Goal: Go to known website: Access a specific website the user already knows

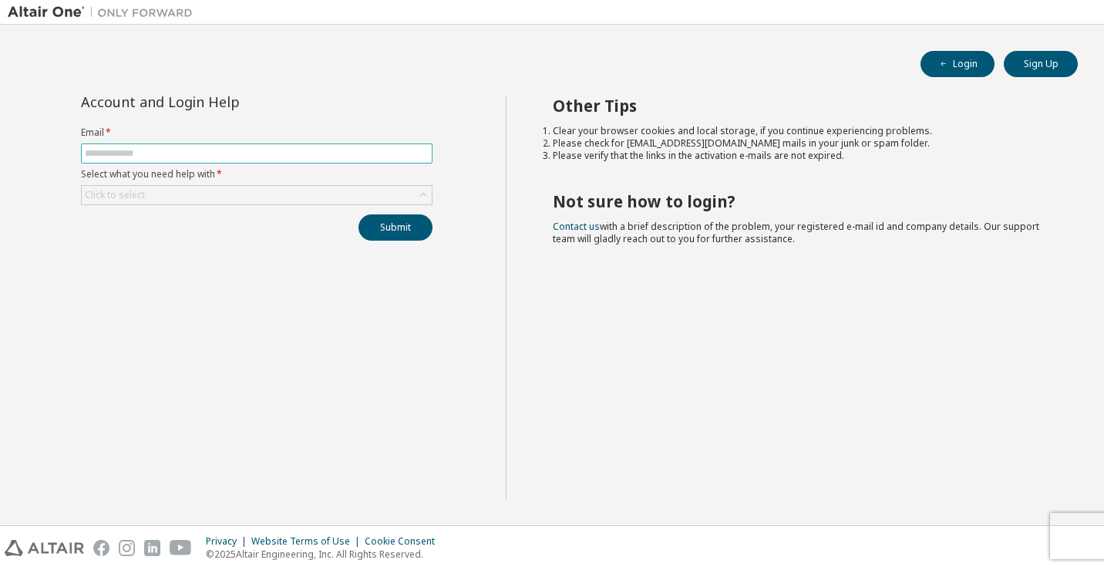
click at [383, 161] on span at bounding box center [257, 153] width 352 height 20
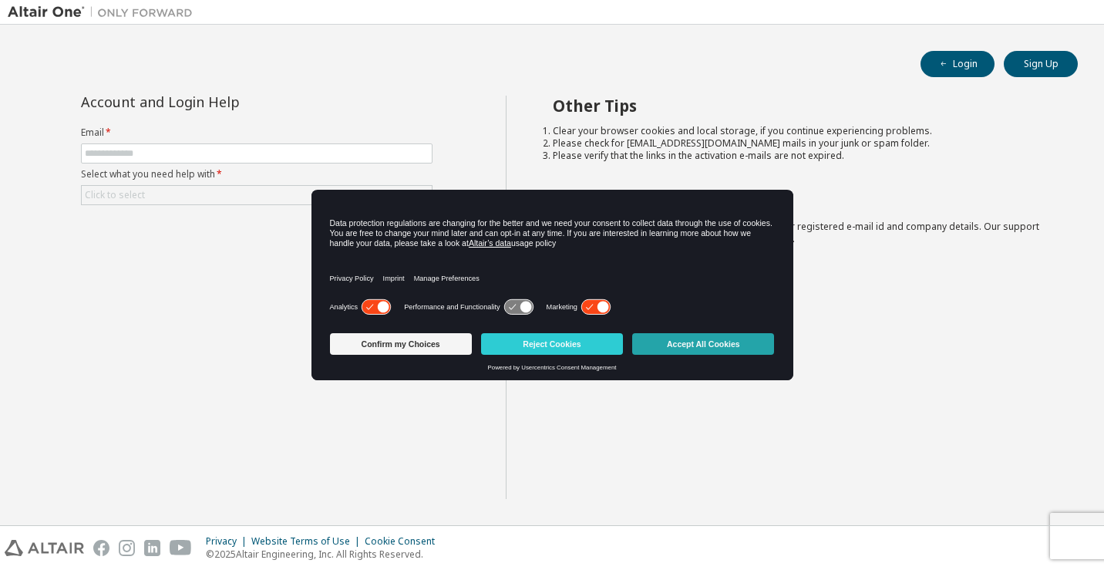
click at [695, 344] on button "Accept All Cookies" at bounding box center [703, 344] width 142 height 22
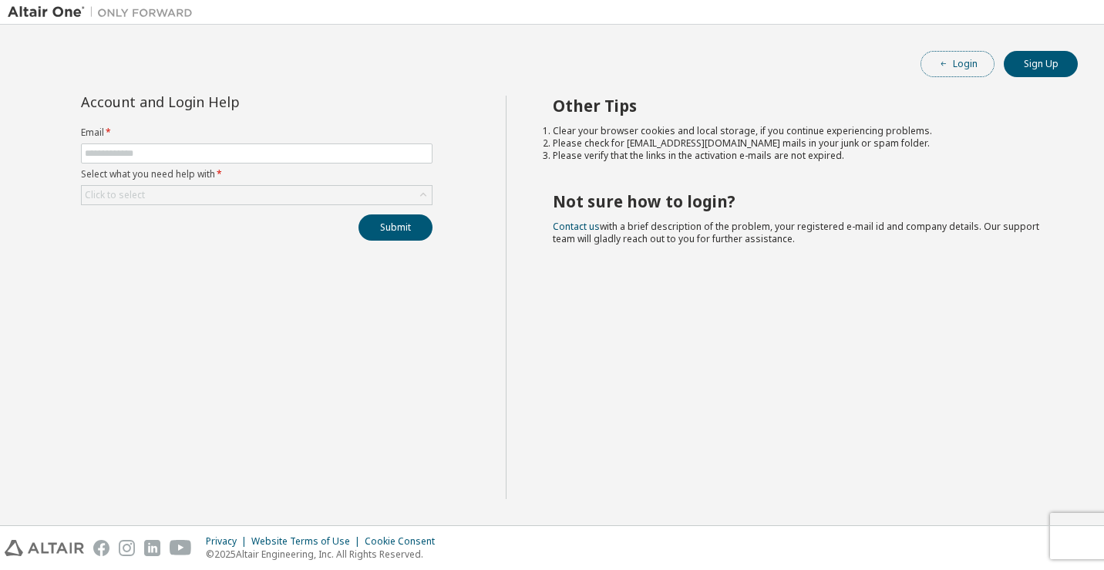
click at [963, 62] on button "Login" at bounding box center [958, 64] width 74 height 26
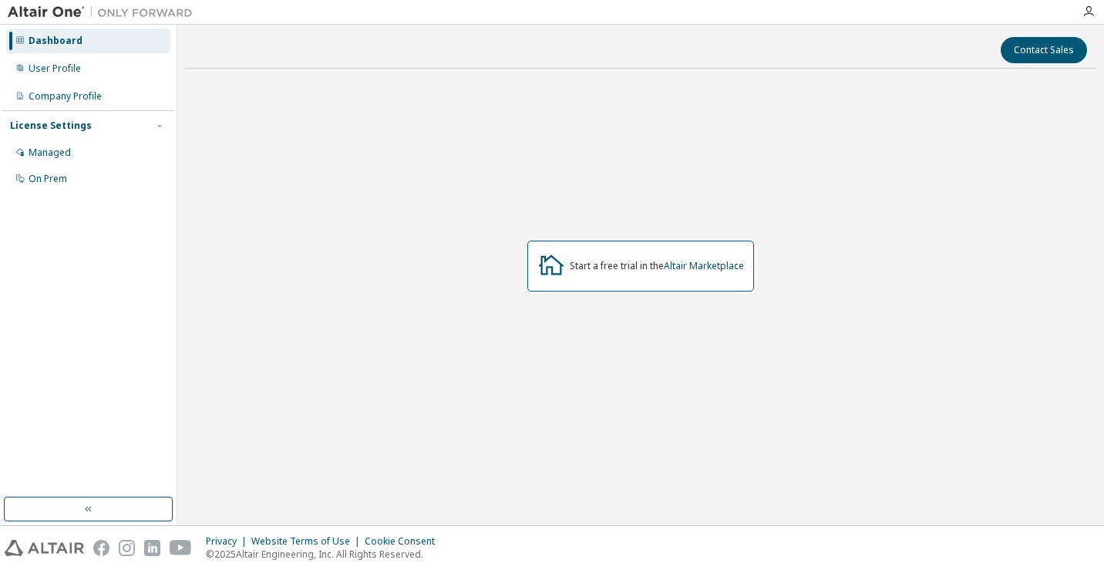
click at [593, 267] on div "Start a free trial in the Altair Marketplace" at bounding box center [657, 266] width 174 height 12
